Goal: Transaction & Acquisition: Book appointment/travel/reservation

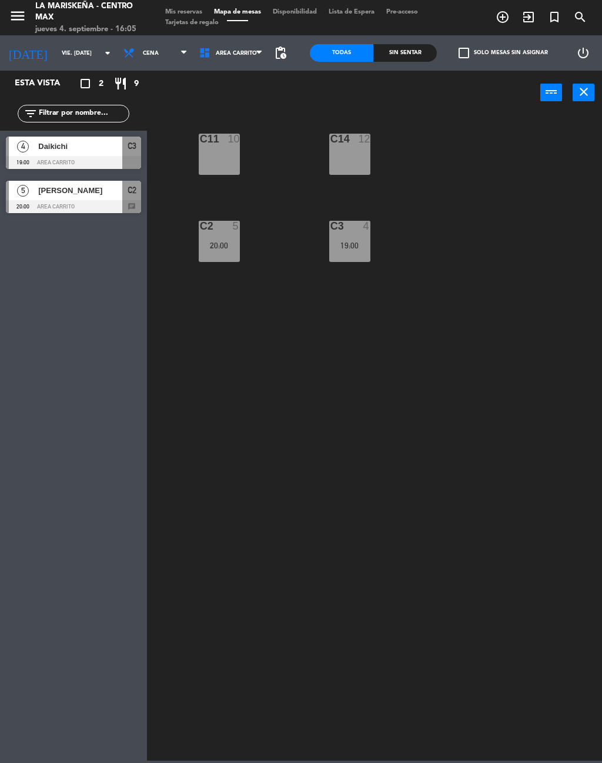
scroll to position [18, 0]
click at [65, 57] on input "vie. [DATE]" at bounding box center [94, 53] width 77 height 18
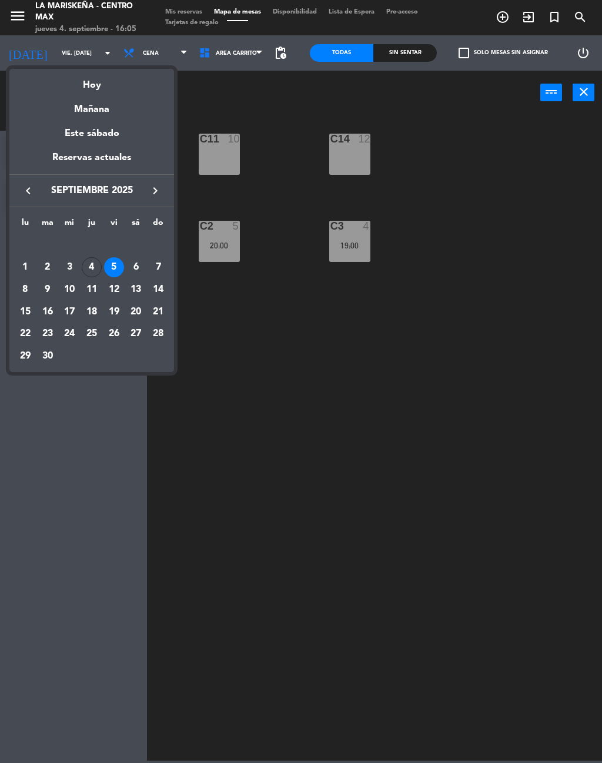
click at [92, 261] on div "4" at bounding box center [92, 267] width 20 height 20
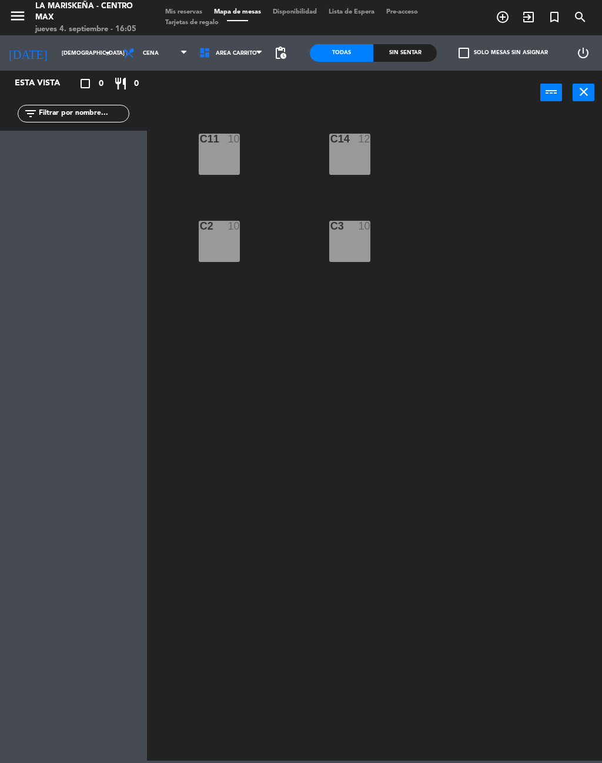
click at [141, 53] on span "Cena" at bounding box center [156, 53] width 76 height 26
click at [129, 106] on ng-component "menu La Mariskeña - Centro Max jueves 4. septiembre - 16:05 Mis reservas Mapa d…" at bounding box center [301, 380] width 602 height 760
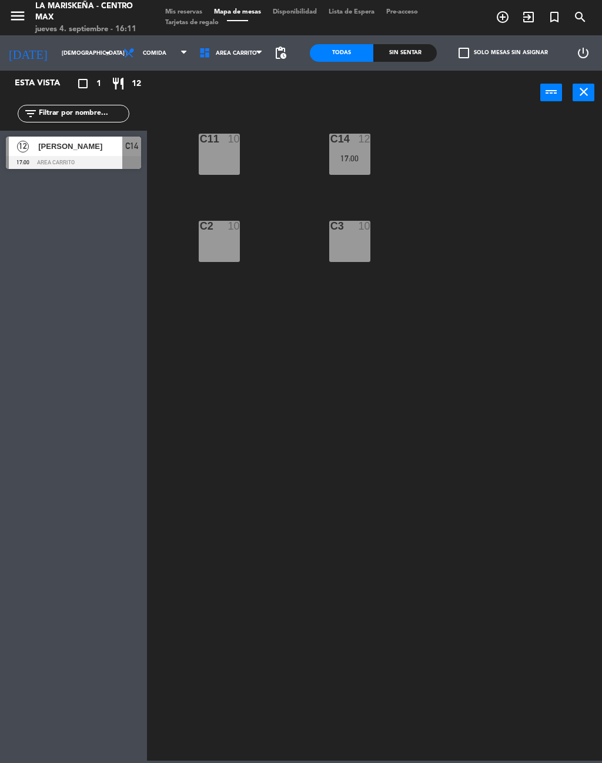
click at [72, 58] on input "[DEMOGRAPHIC_DATA] [DATE]" at bounding box center [94, 53] width 77 height 18
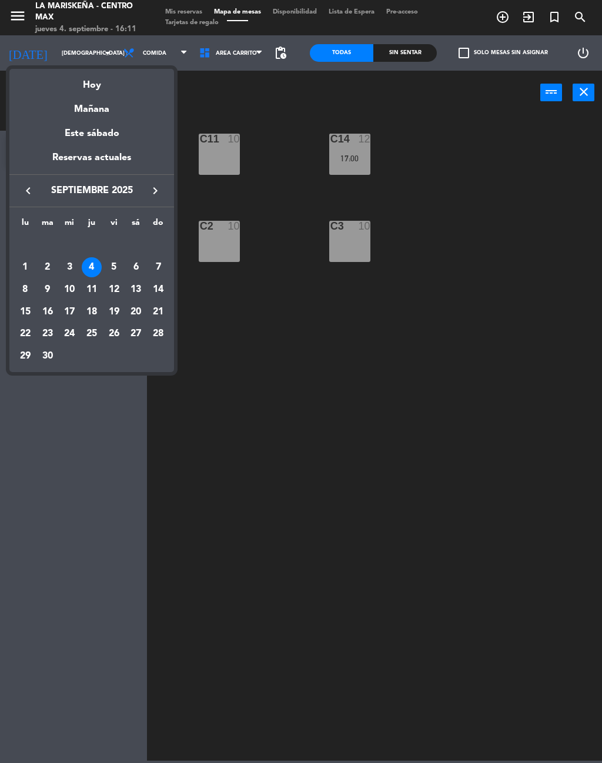
click at [160, 260] on div "7" at bounding box center [158, 267] width 20 height 20
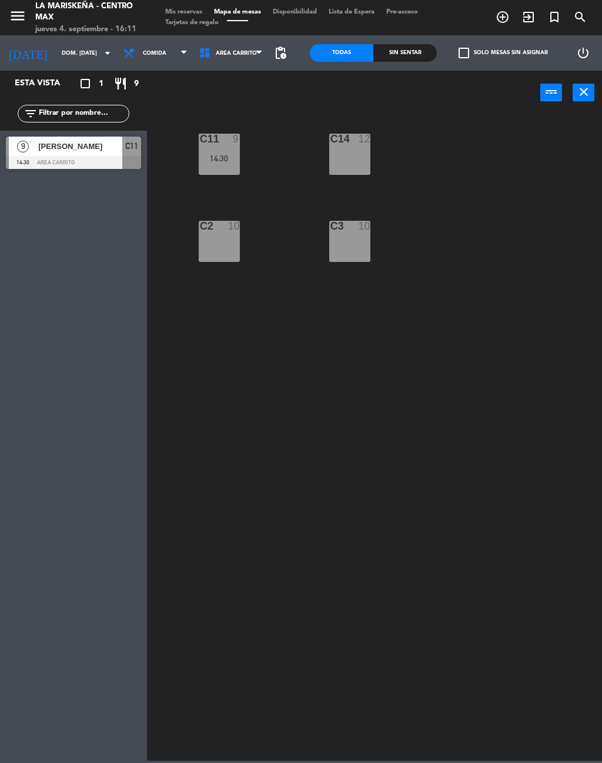
click at [86, 44] on input "dom. [DATE]" at bounding box center [94, 53] width 77 height 18
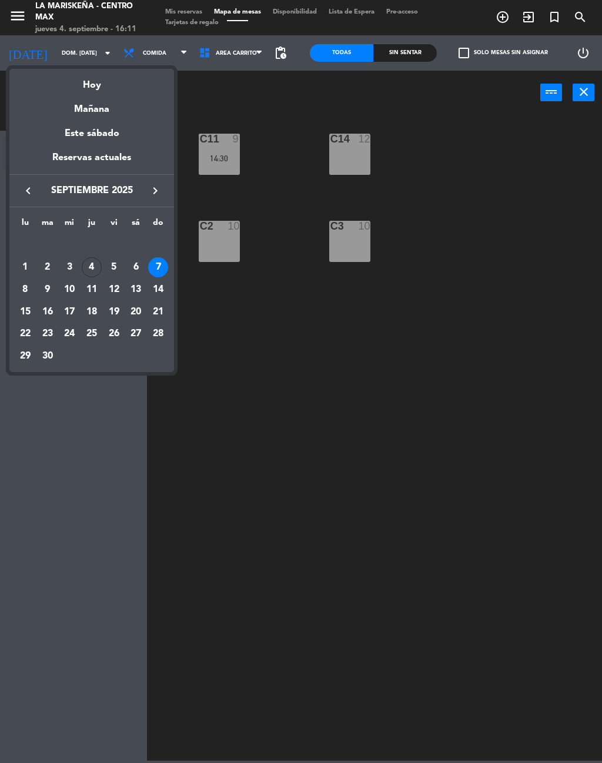
click at [110, 265] on div "5" at bounding box center [114, 267] width 20 height 20
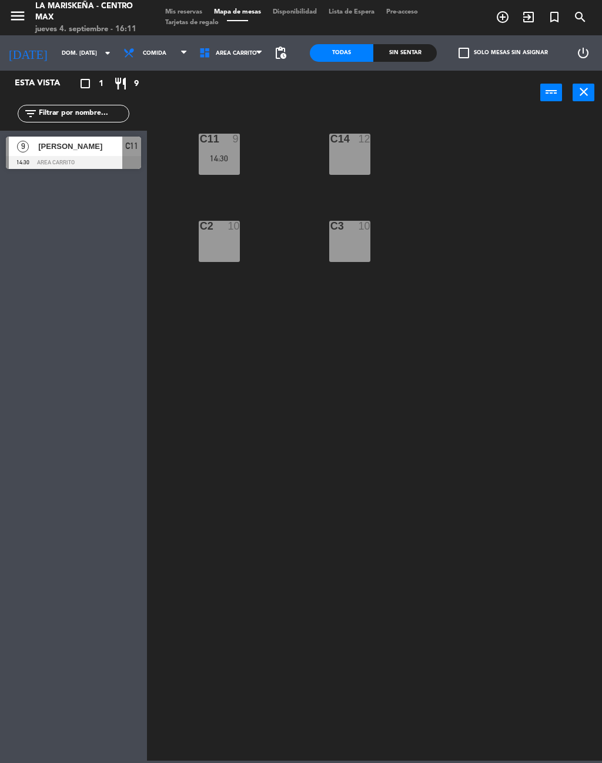
type input "vie. [DATE]"
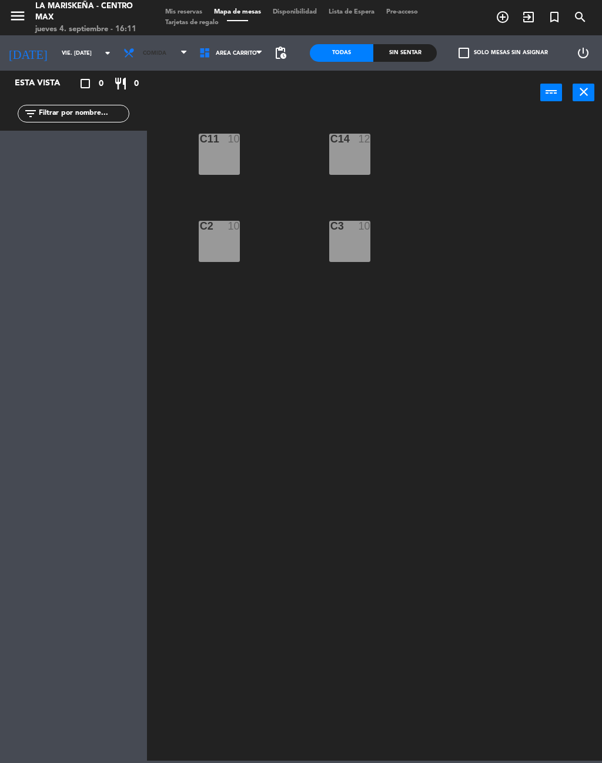
click at [166, 58] on span "Comida" at bounding box center [156, 53] width 76 height 26
click at [163, 130] on ng-component "menu La Mariskeña - Centro Max jueves 4. septiembre - 16:11 Mis reservas Mapa d…" at bounding box center [301, 380] width 602 height 760
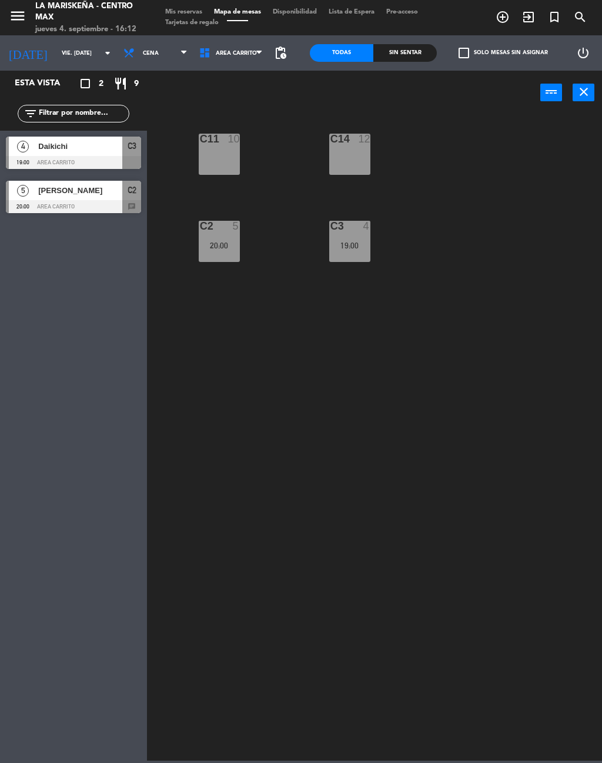
click at [511, 21] on span "add_circle_outline" at bounding box center [503, 17] width 26 height 20
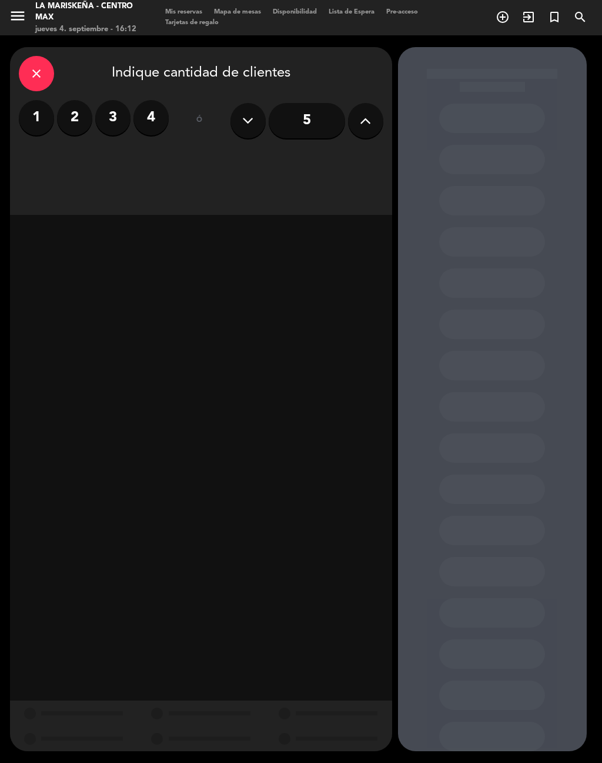
click at [364, 112] on icon at bounding box center [365, 121] width 11 height 18
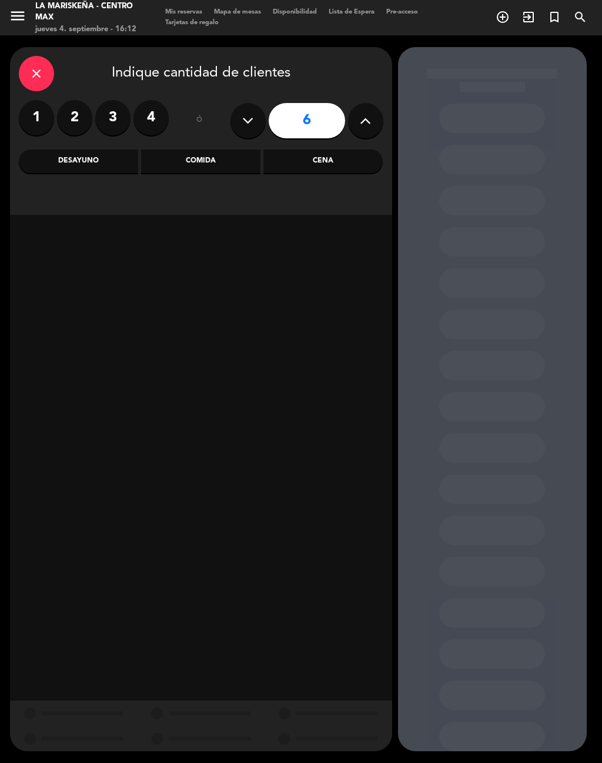
click at [366, 112] on icon at bounding box center [365, 121] width 11 height 18
click at [367, 112] on icon at bounding box center [365, 121] width 11 height 18
click at [361, 112] on icon at bounding box center [365, 121] width 11 height 18
click at [368, 112] on icon at bounding box center [365, 121] width 11 height 18
click at [362, 112] on icon at bounding box center [365, 121] width 11 height 18
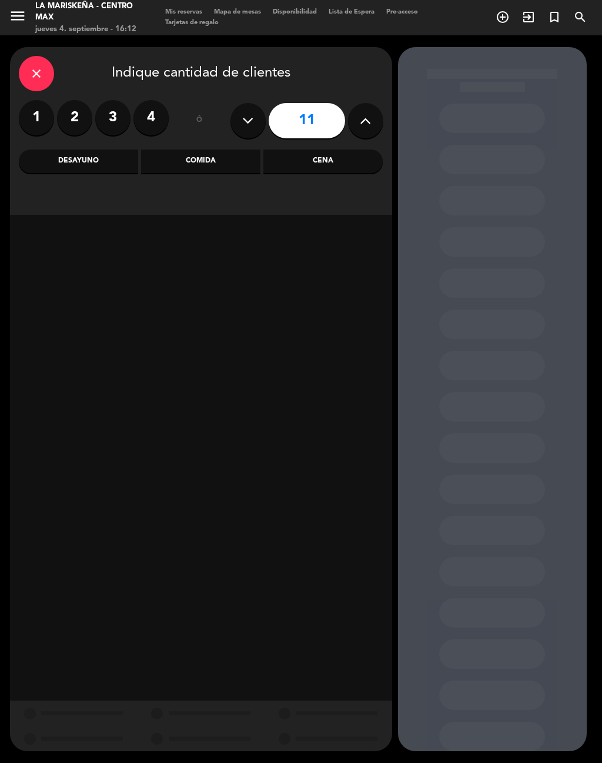
click at [365, 112] on icon at bounding box center [365, 121] width 11 height 18
type input "12"
click at [326, 149] on div "Cena" at bounding box center [323, 161] width 119 height 24
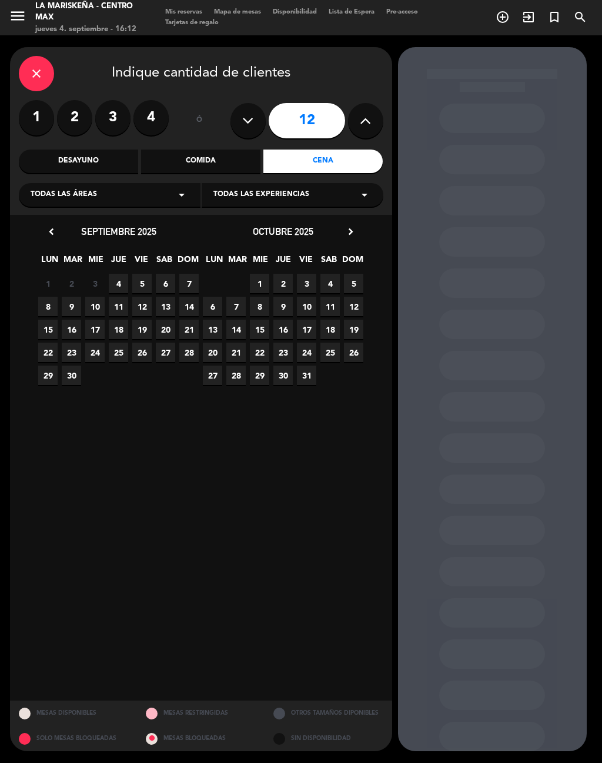
click at [190, 274] on span "7" at bounding box center [188, 283] width 19 height 19
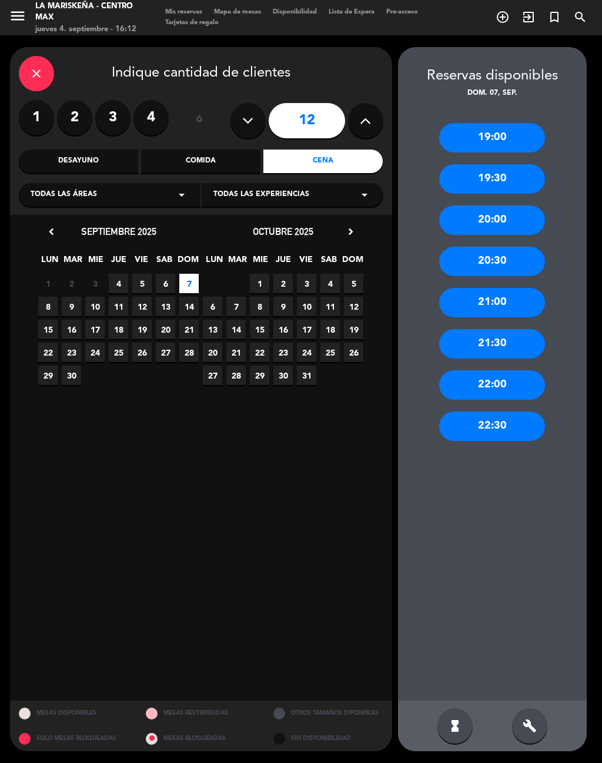
click at [142, 274] on span "5" at bounding box center [141, 283] width 19 height 19
click at [508, 288] on div "21:00" at bounding box center [493, 302] width 106 height 29
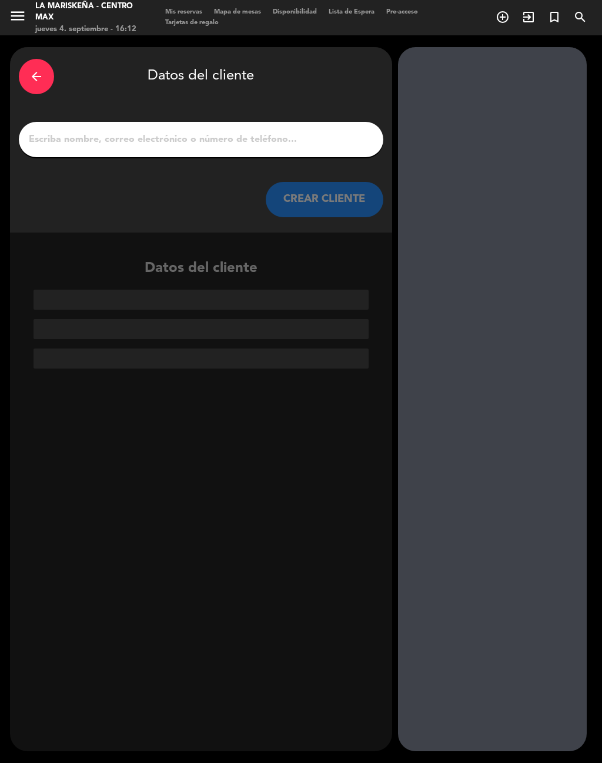
click at [265, 131] on input "1" at bounding box center [201, 139] width 347 height 16
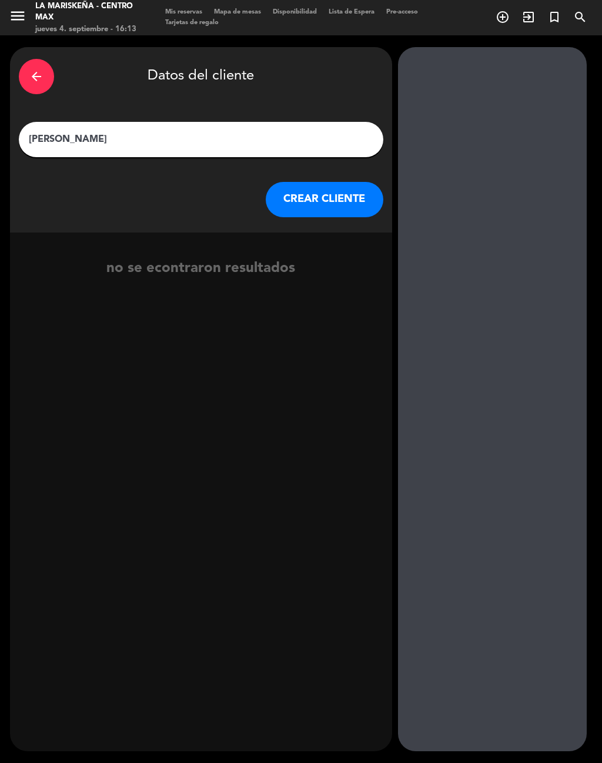
type input "[PERSON_NAME]"
click at [347, 161] on div "arrow_back Datos del cliente [PERSON_NAME] [PERSON_NAME] CLIENTE" at bounding box center [201, 139] width 382 height 185
click at [382, 182] on button "CREAR CLIENTE" at bounding box center [325, 199] width 118 height 35
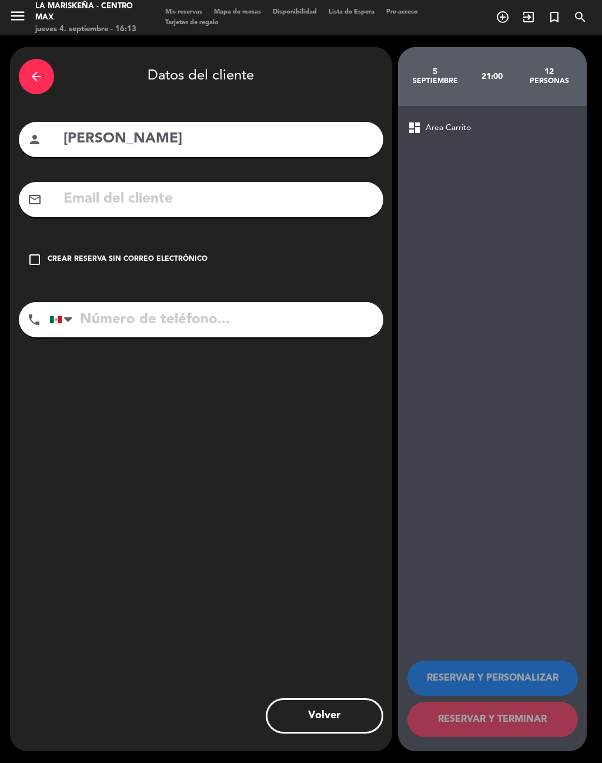
click at [45, 242] on div "check_box_outline_blank Crear reserva sin correo electrónico" at bounding box center [201, 259] width 365 height 35
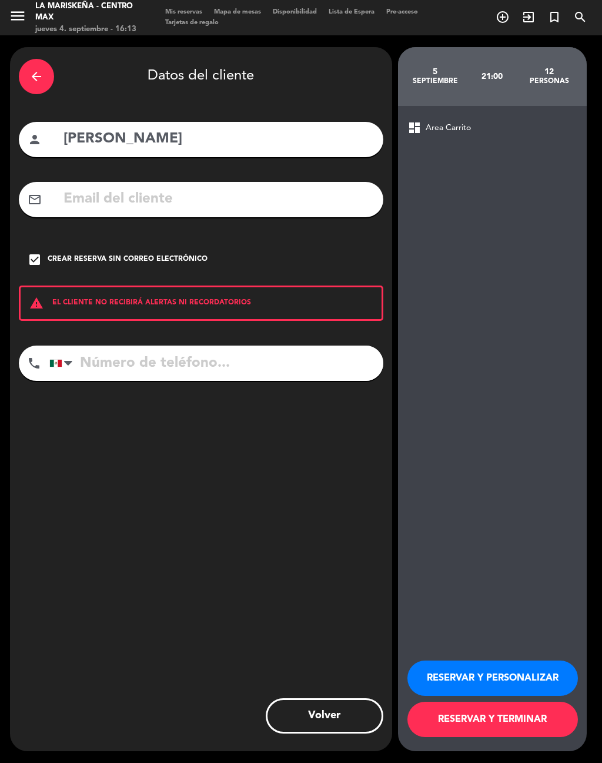
click at [135, 294] on div "warning EL CLIENTE NO RECIBIRÁ ALERTAS NI RECORDATORIOS" at bounding box center [201, 302] width 365 height 35
click at [247, 349] on input "tel" at bounding box center [216, 362] width 334 height 35
type input "5536608042"
click at [301, 463] on div "arrow_back Datos del cliente person [PERSON_NAME] mail_outline check_box Crear …" at bounding box center [201, 399] width 382 height 704
click at [468, 681] on button "RESERVAR Y PERSONALIZAR" at bounding box center [493, 677] width 171 height 35
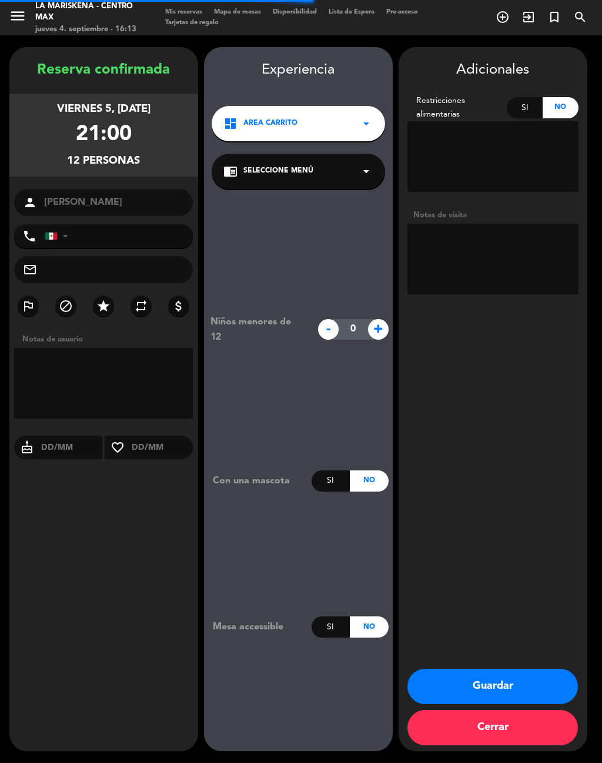
type input "[PHONE_NUMBER]"
click at [136, 363] on textarea at bounding box center [103, 383] width 179 height 71
type textarea "Plus"
click at [129, 494] on div "Reserva confirmada viernes 5, [DATE] 21:00 12 personas person [PERSON_NAME] pho…" at bounding box center [103, 411] width 189 height 704
click at [481, 685] on button "Guardar" at bounding box center [493, 685] width 171 height 35
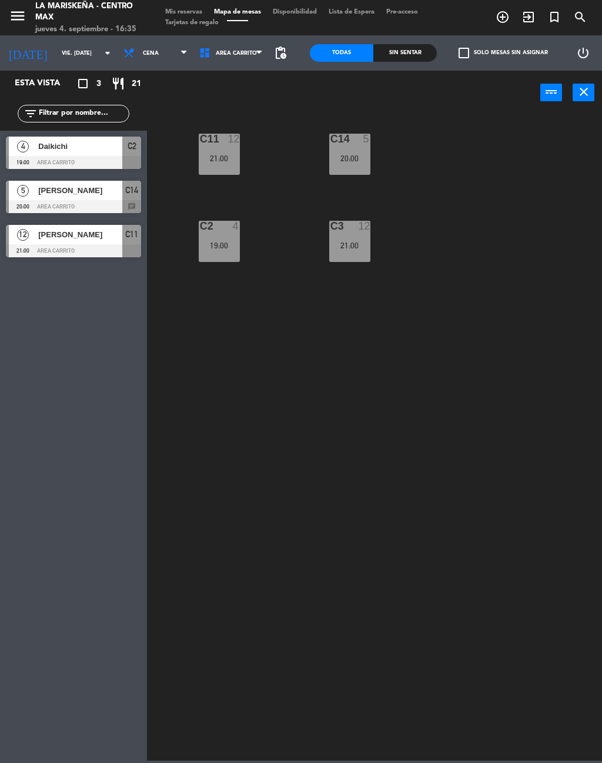
click at [81, 40] on div "[DATE] vie. [DATE] arrow_drop_down" at bounding box center [59, 53] width 118 height 26
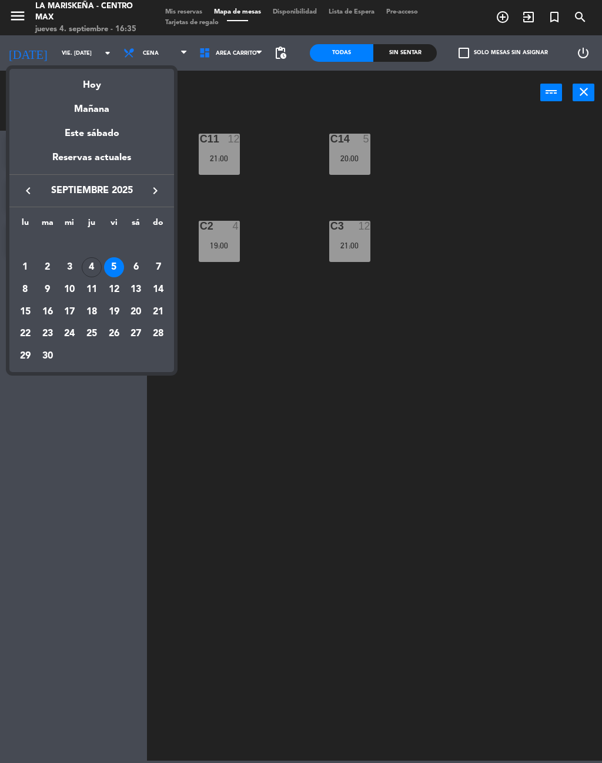
click at [87, 263] on div "4" at bounding box center [92, 267] width 20 height 20
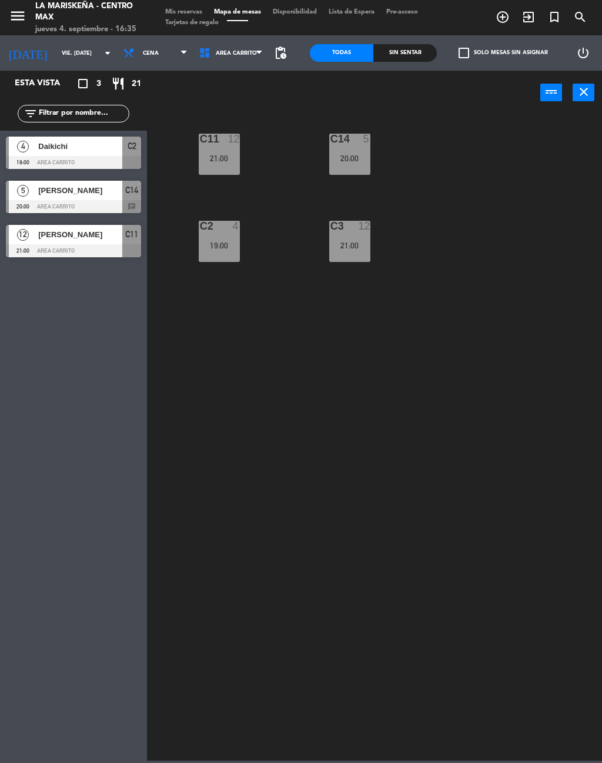
type input "[DEMOGRAPHIC_DATA] [DATE]"
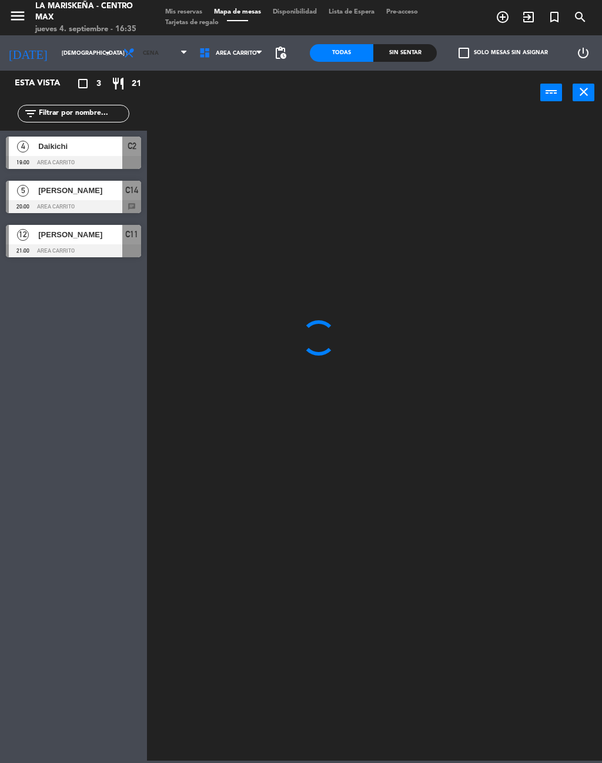
click at [158, 50] on span "Cena" at bounding box center [156, 53] width 76 height 26
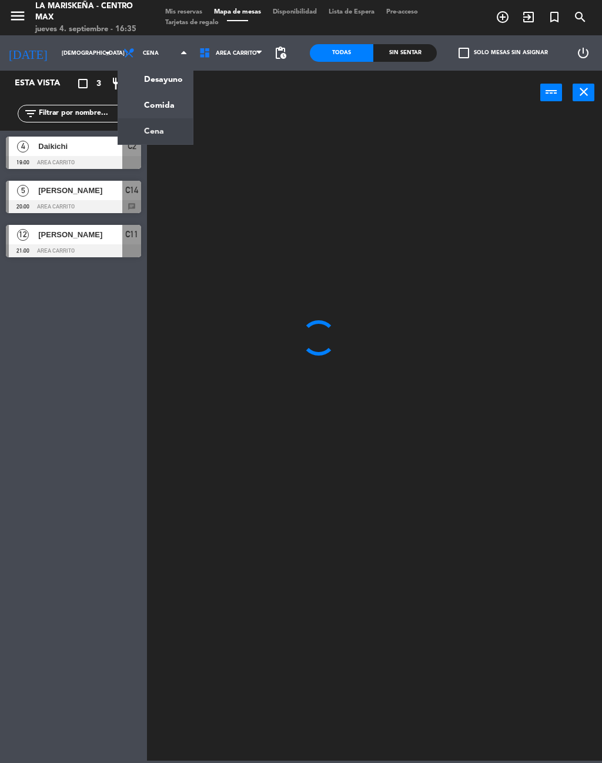
click at [163, 91] on ng-component "menu La Mariskeña - Centro Max jueves 4. septiembre - 16:35 Mis reservas Mapa d…" at bounding box center [301, 380] width 602 height 760
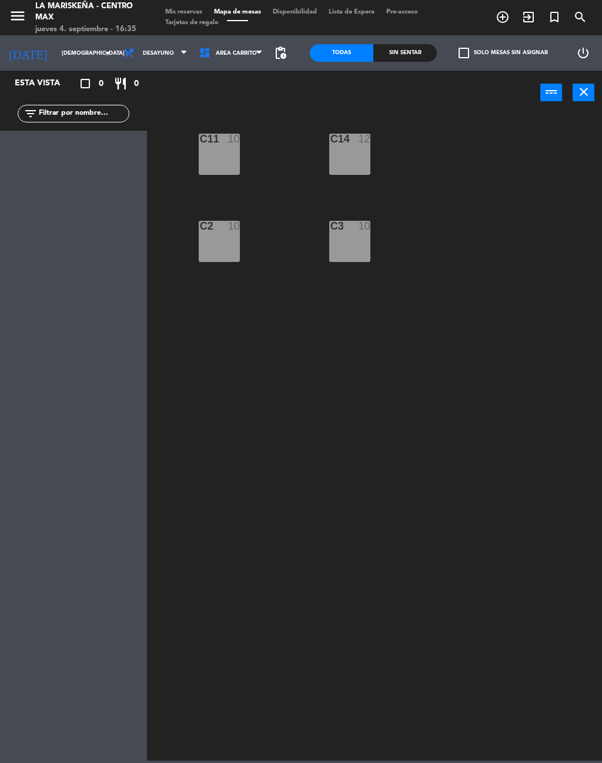
click at [165, 51] on span "Desayuno" at bounding box center [156, 53] width 76 height 26
click at [158, 105] on ng-component "menu La Mariskeña - Centro Max jueves 4. septiembre - 16:35 Mis reservas Mapa d…" at bounding box center [301, 380] width 602 height 760
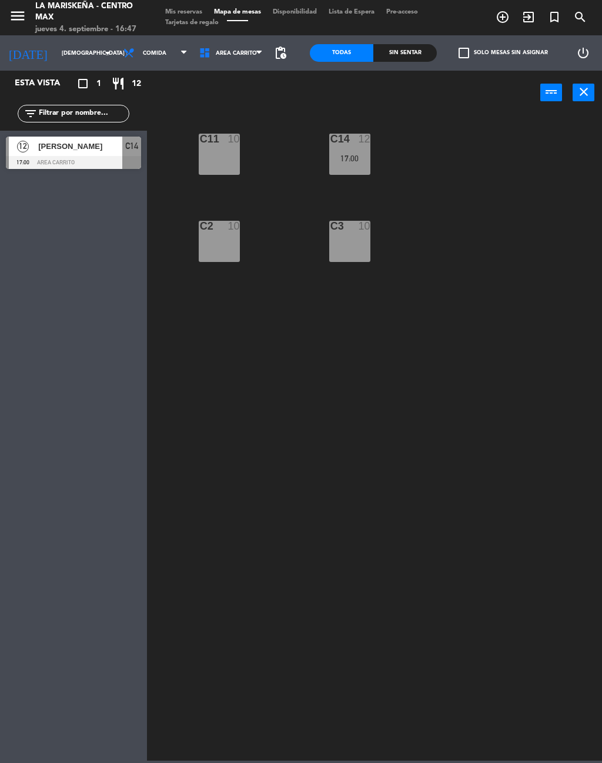
click at [79, 155] on div "[PERSON_NAME]" at bounding box center [79, 146] width 85 height 19
